Goal: Browse casually

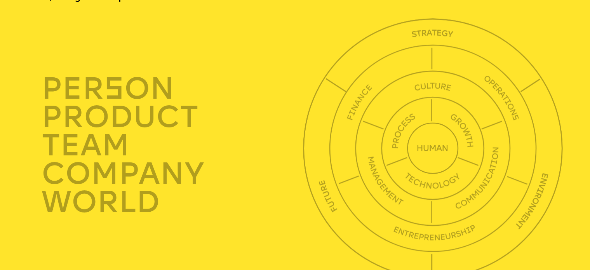
scroll to position [2136, 0]
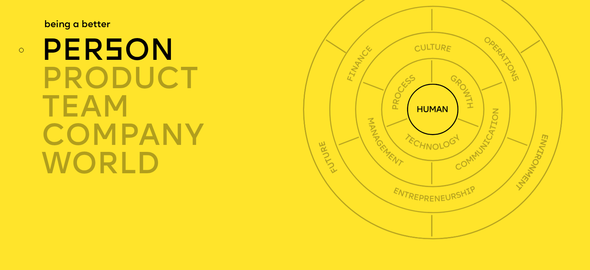
click at [430, 127] on img at bounding box center [433, 109] width 52 height 52
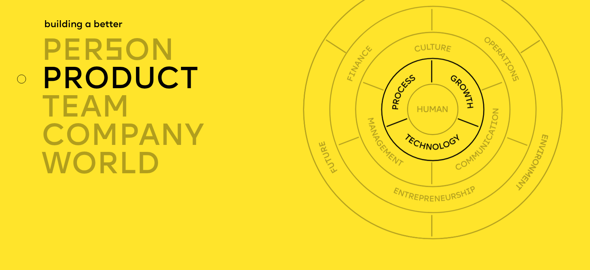
click at [398, 129] on img at bounding box center [433, 109] width 104 height 104
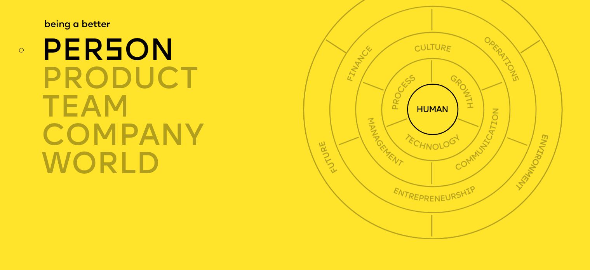
click at [434, 130] on img at bounding box center [433, 109] width 52 height 52
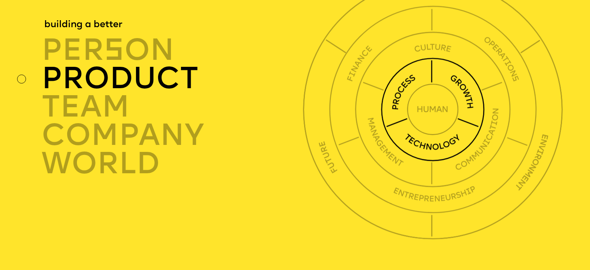
click at [398, 129] on img at bounding box center [433, 109] width 104 height 104
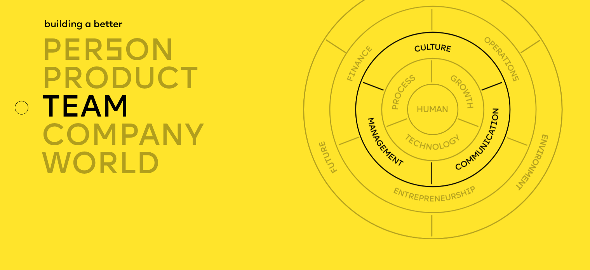
click at [363, 130] on img at bounding box center [433, 109] width 156 height 156
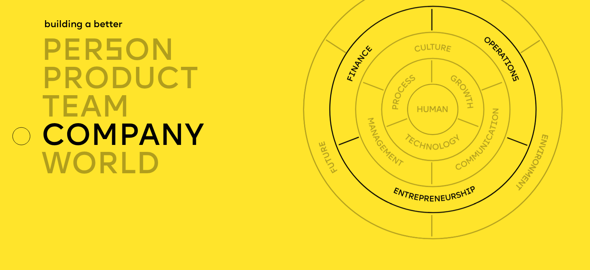
click at [340, 133] on img at bounding box center [433, 109] width 208 height 208
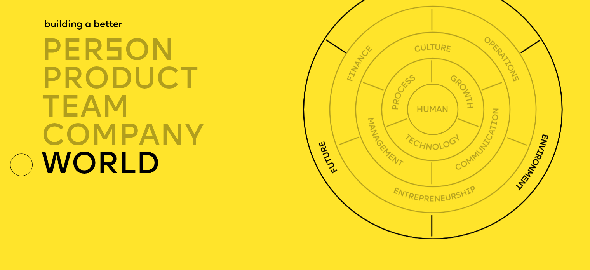
click at [314, 138] on img at bounding box center [432, 108] width 259 height 259
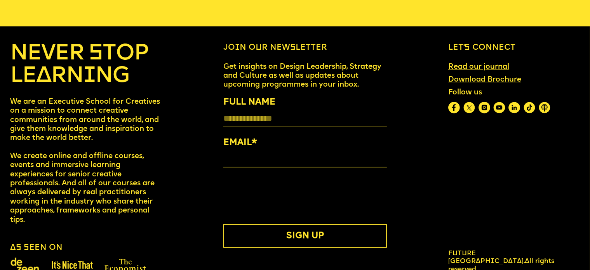
scroll to position [3403, 0]
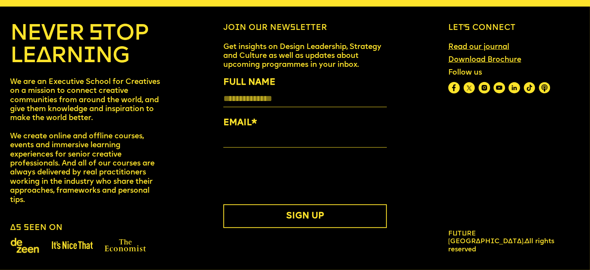
click at [519, 85] on img at bounding box center [514, 88] width 12 height 12
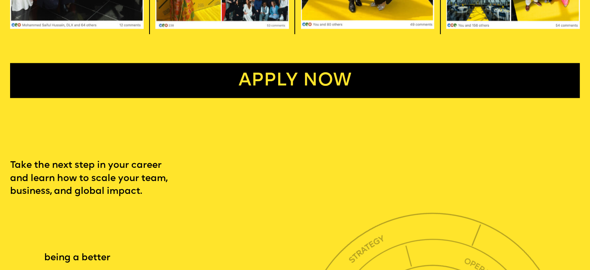
scroll to position [1980, 0]
